Goal: Task Accomplishment & Management: Manage account settings

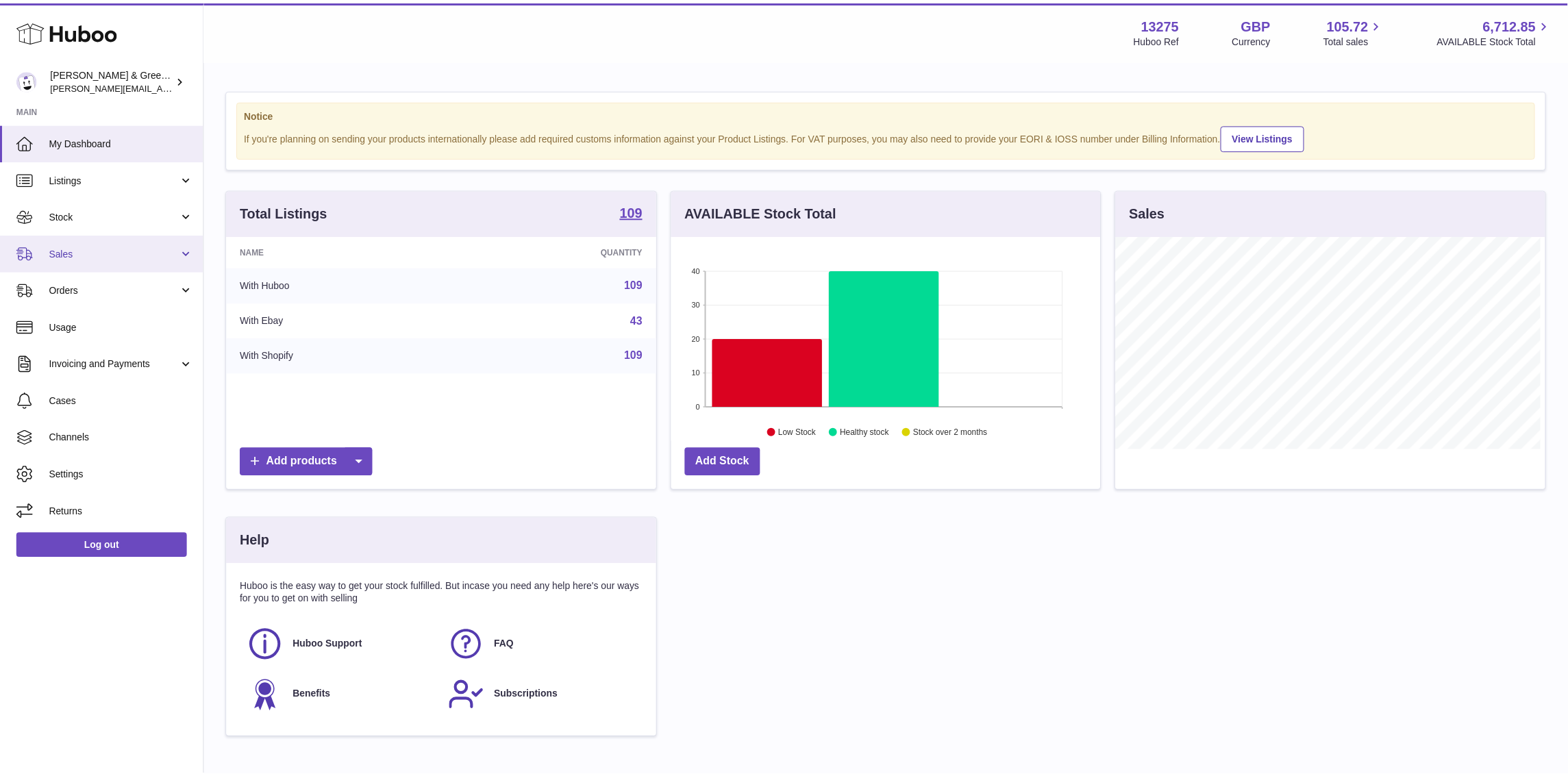
scroll to position [213, 434]
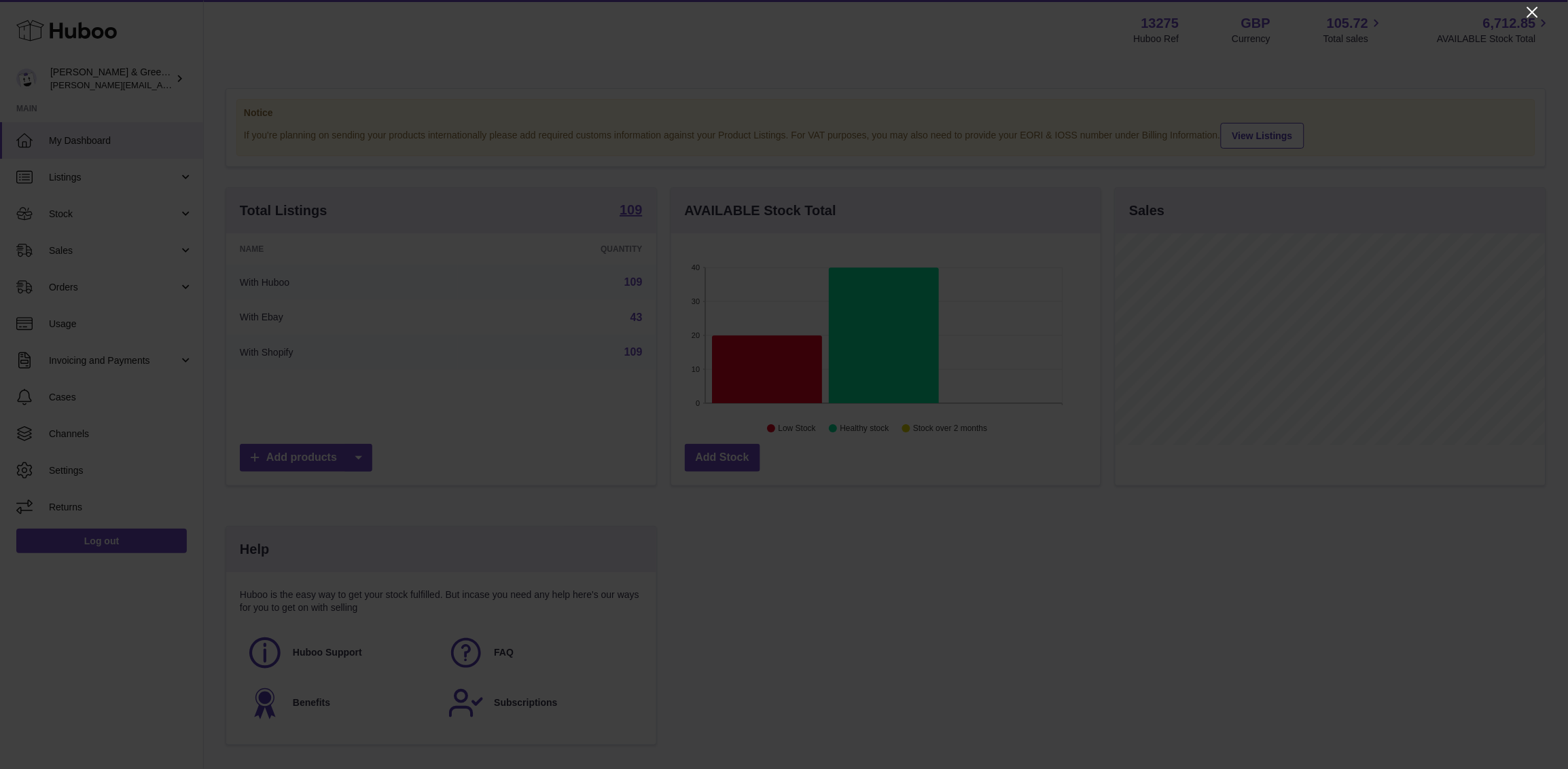
click at [1538, 13] on icon "Close" at bounding box center [1533, 12] width 17 height 17
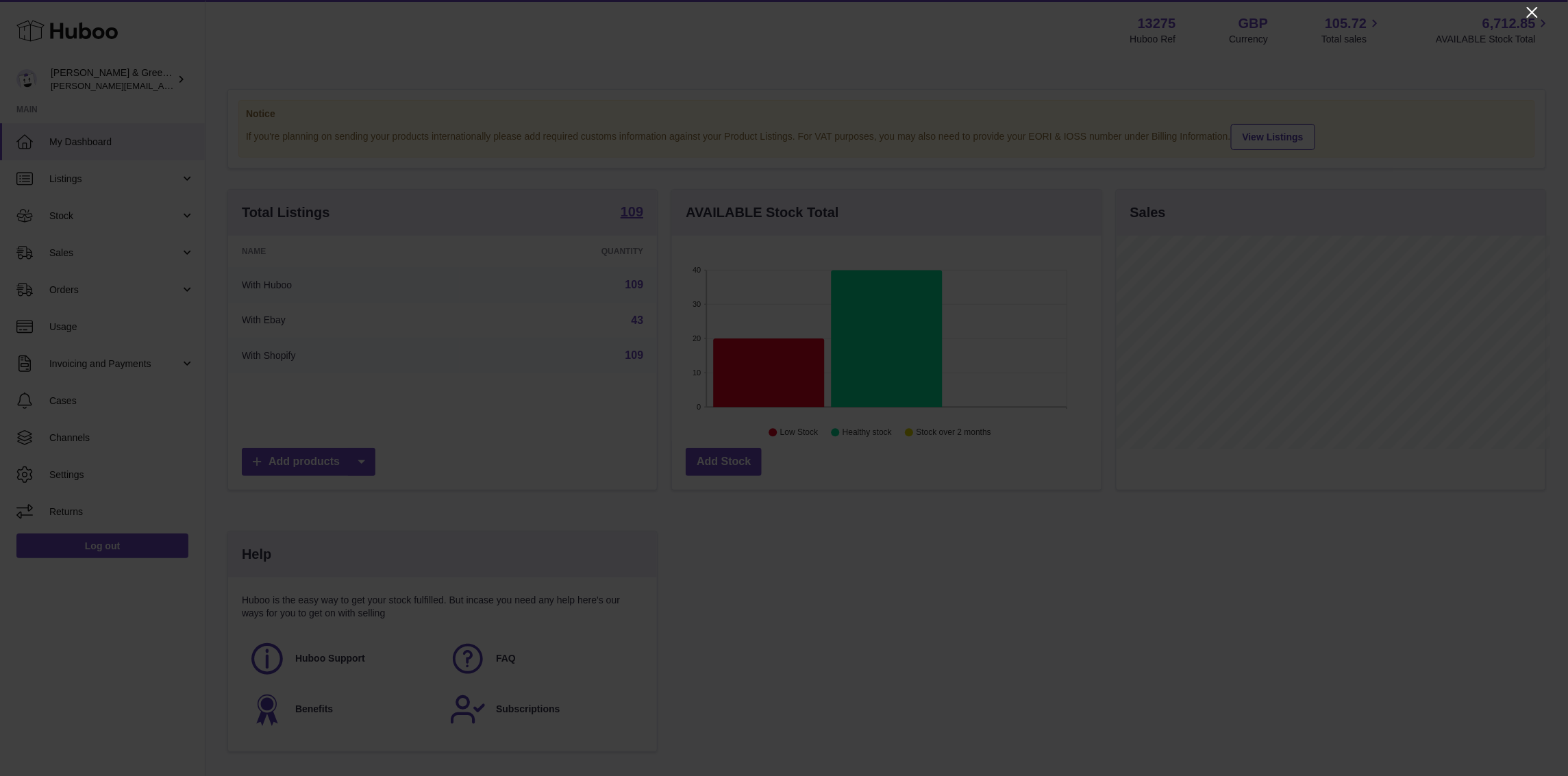
scroll to position [684885, 684661]
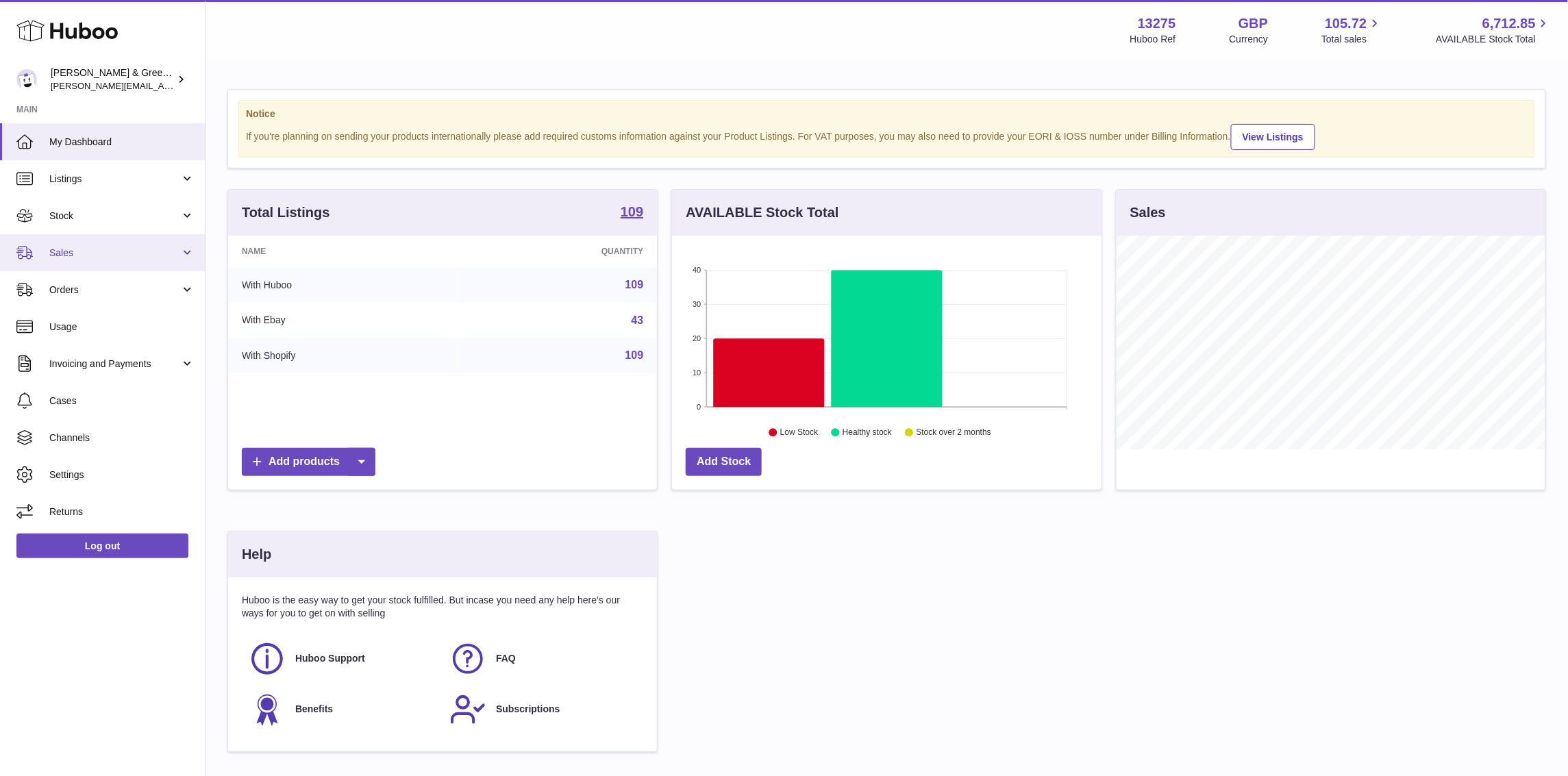
click at [111, 234] on link "Sales" at bounding box center [102, 252] width 205 height 37
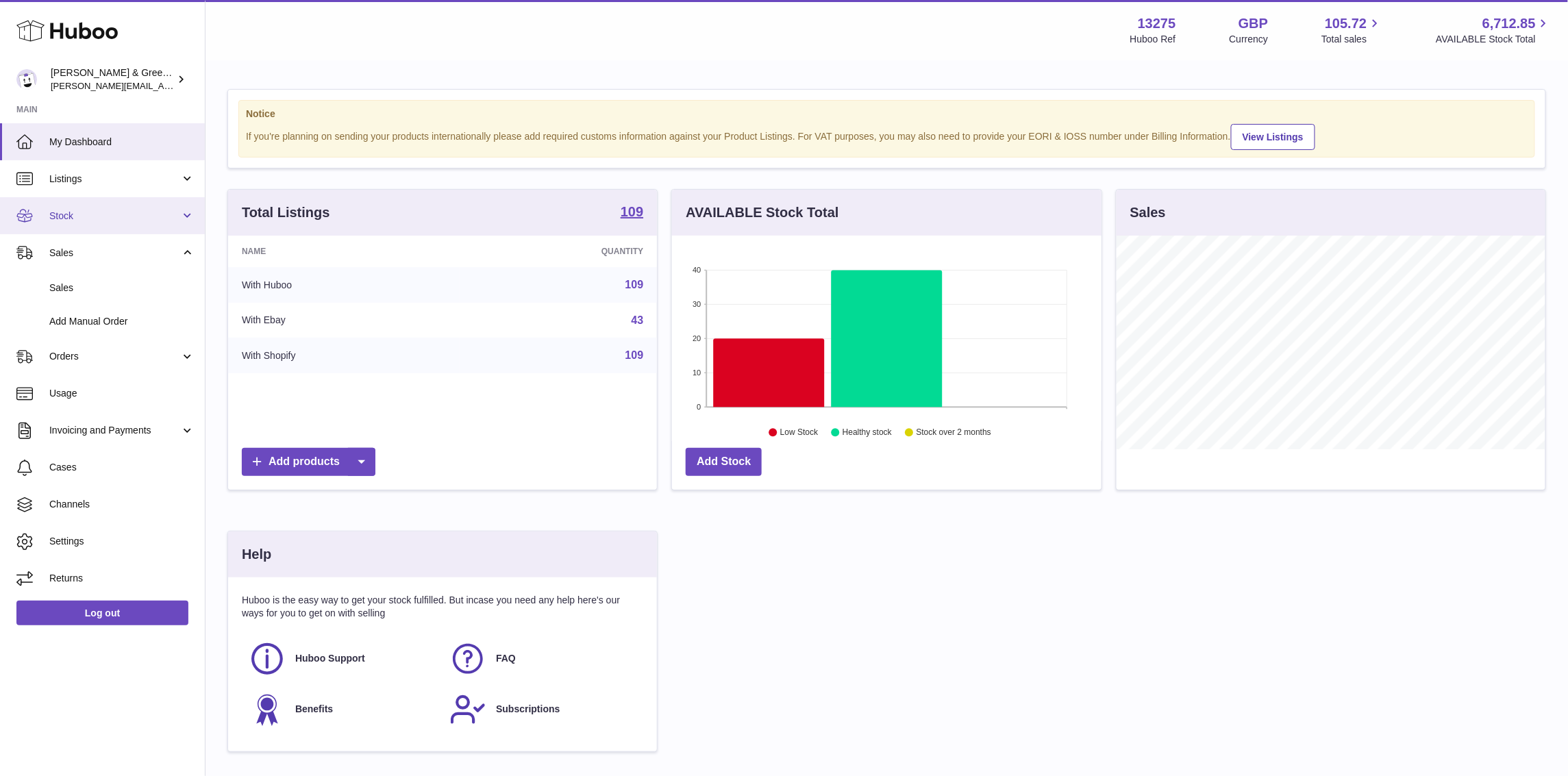
click at [120, 212] on span "Stock" at bounding box center [115, 216] width 131 height 13
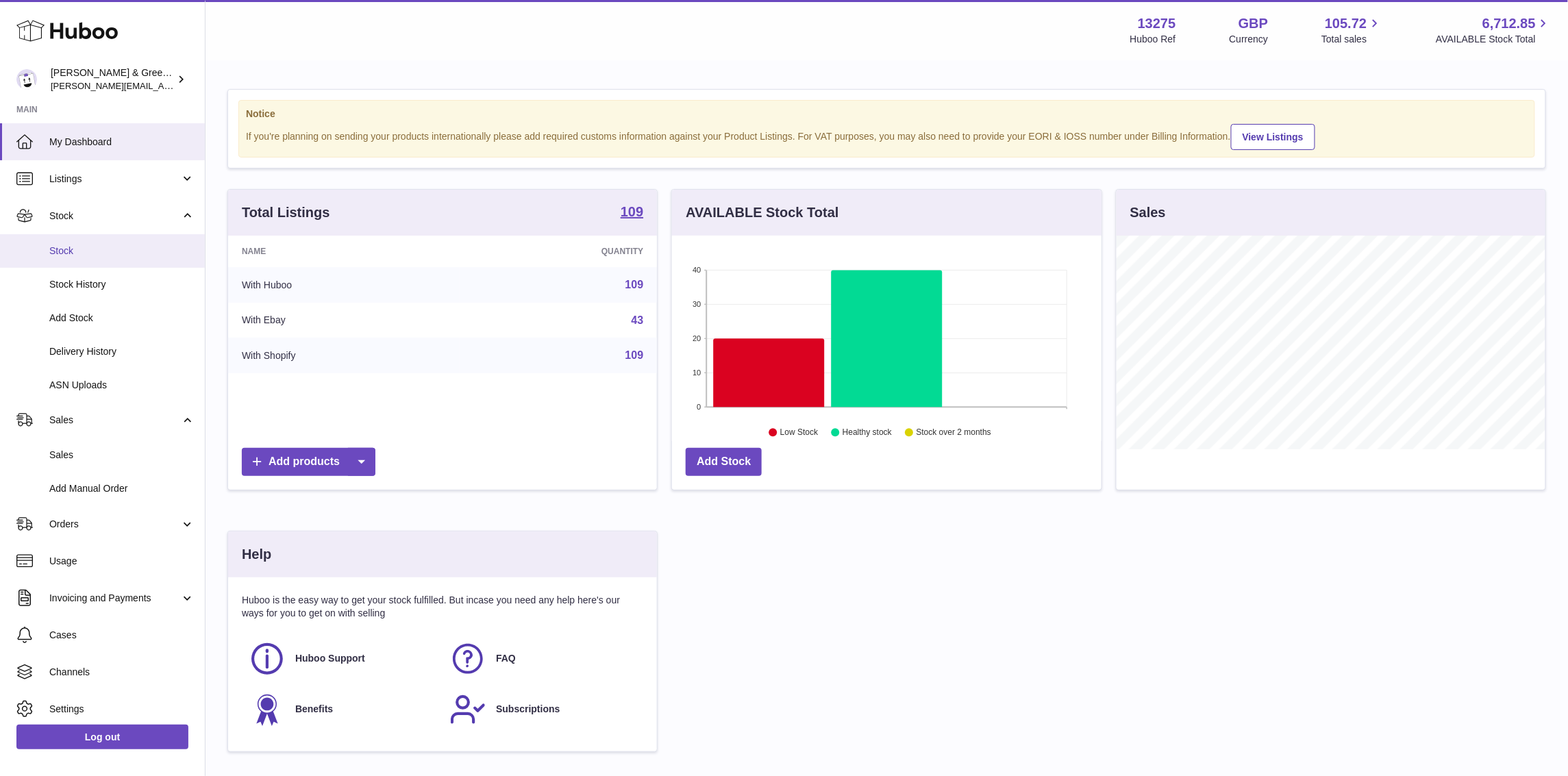
click at [137, 249] on span "Stock" at bounding box center [122, 251] width 146 height 13
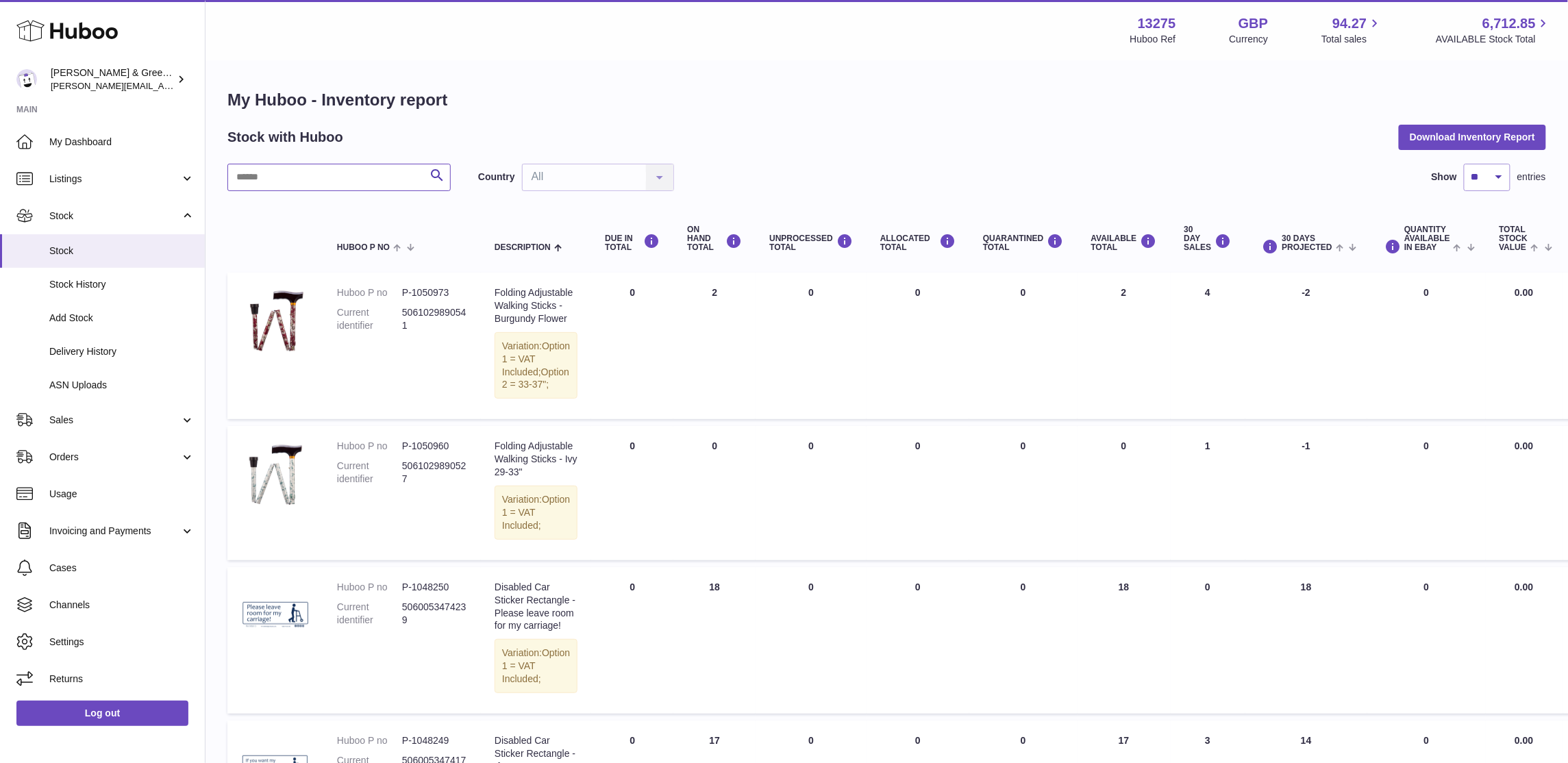
click at [321, 175] on input "text" at bounding box center [339, 177] width 224 height 27
type input "********"
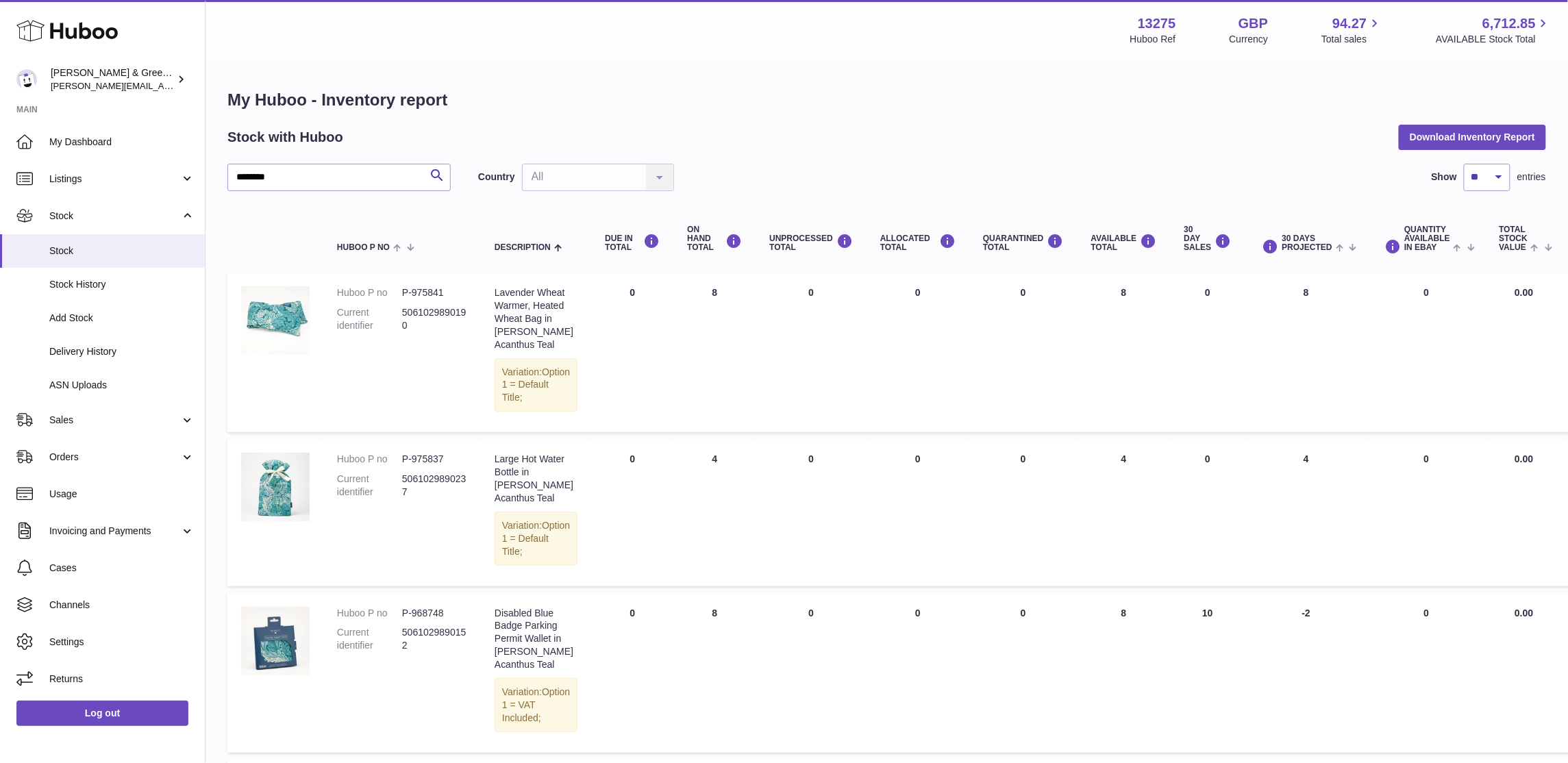
drag, startPoint x: 1091, startPoint y: 292, endPoint x: 1127, endPoint y: 398, distance: 111.9
click at [1127, 398] on td "AVAILABLE Total 8" at bounding box center [1124, 352] width 93 height 159
